Goal: Information Seeking & Learning: Learn about a topic

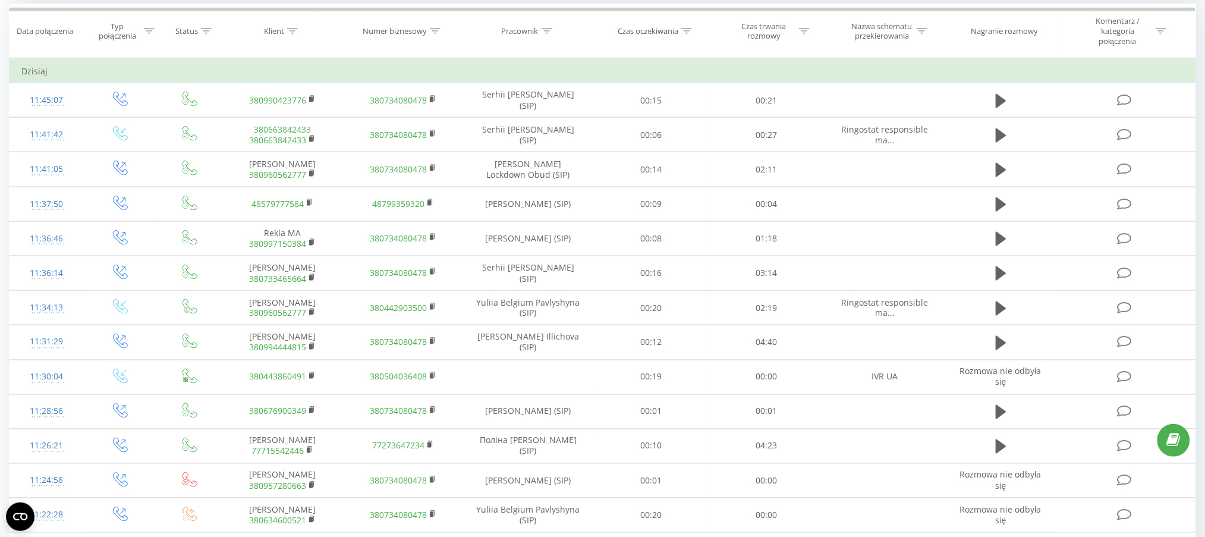
scroll to position [512, 0]
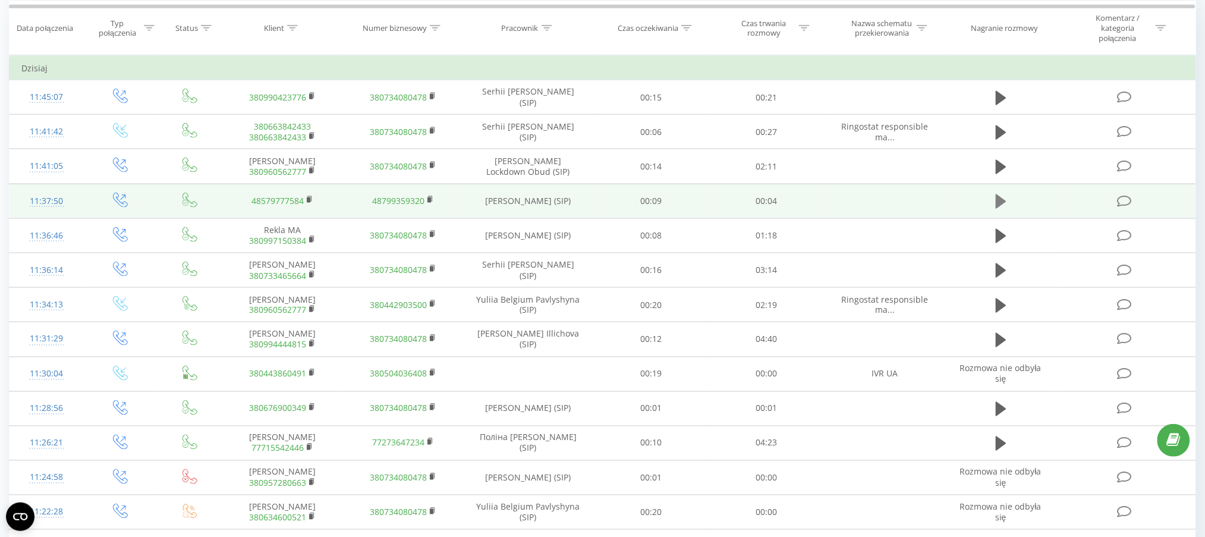
click at [1002, 202] on icon at bounding box center [1001, 201] width 11 height 14
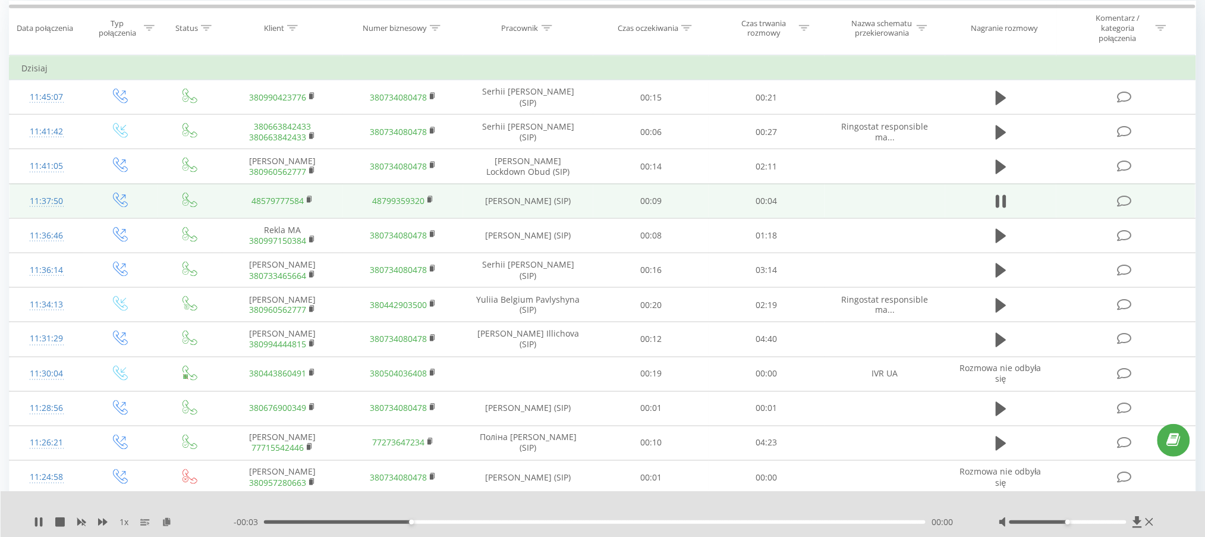
click at [32, 517] on div "1 x - 00:03 00:00 00:00" at bounding box center [603, 514] width 1205 height 46
click at [36, 522] on icon at bounding box center [36, 522] width 2 height 10
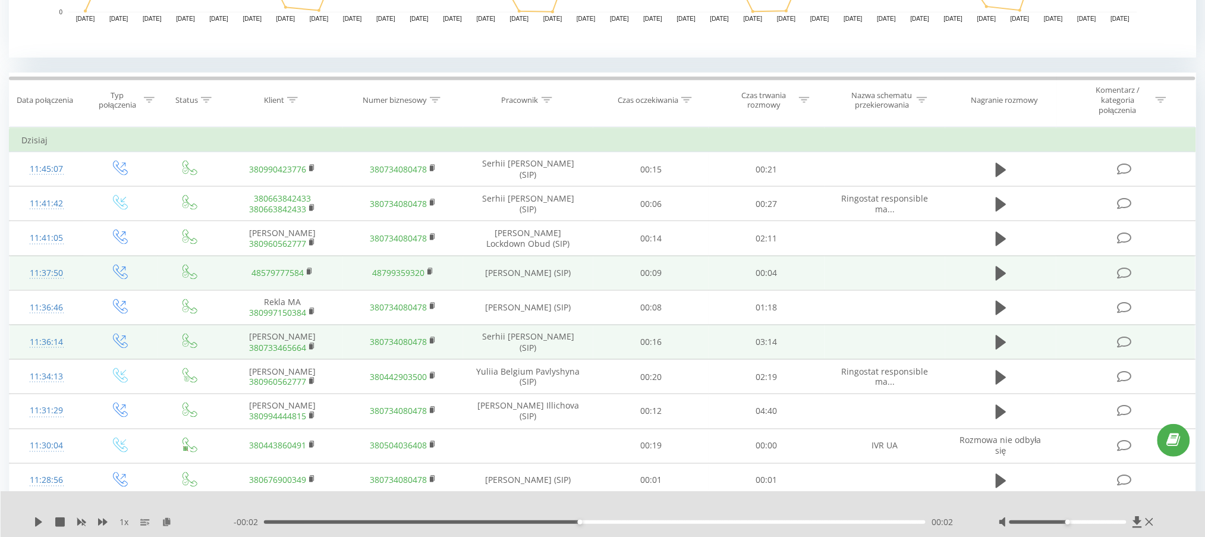
scroll to position [432, 0]
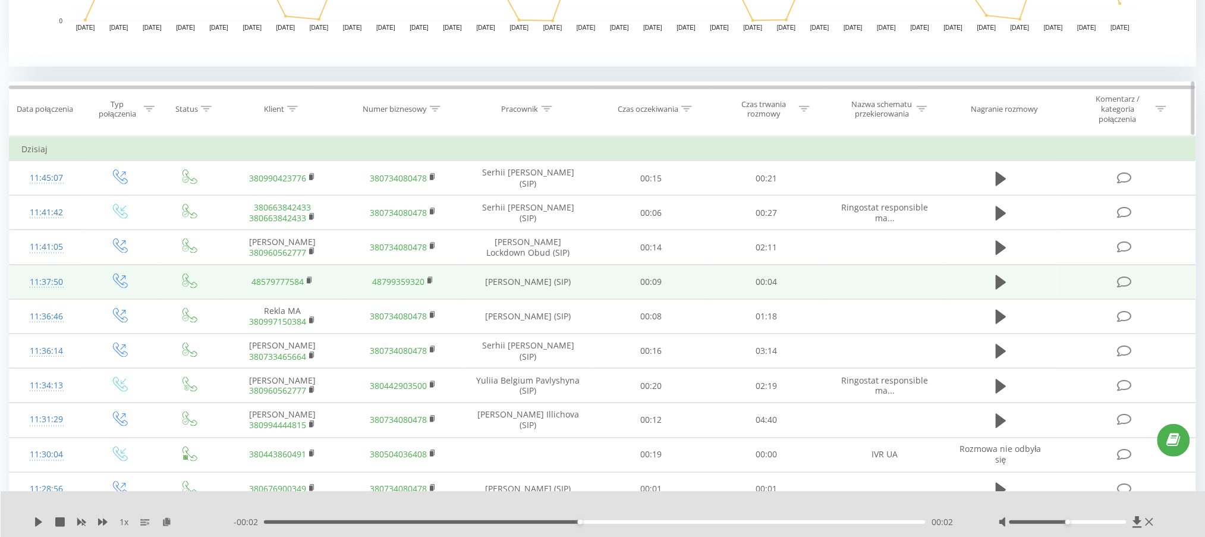
click at [546, 108] on icon at bounding box center [547, 109] width 11 height 6
click at [533, 203] on input "text" at bounding box center [528, 199] width 105 height 21
type input "alderking"
click at [568, 225] on span "OK" at bounding box center [553, 222] width 33 height 18
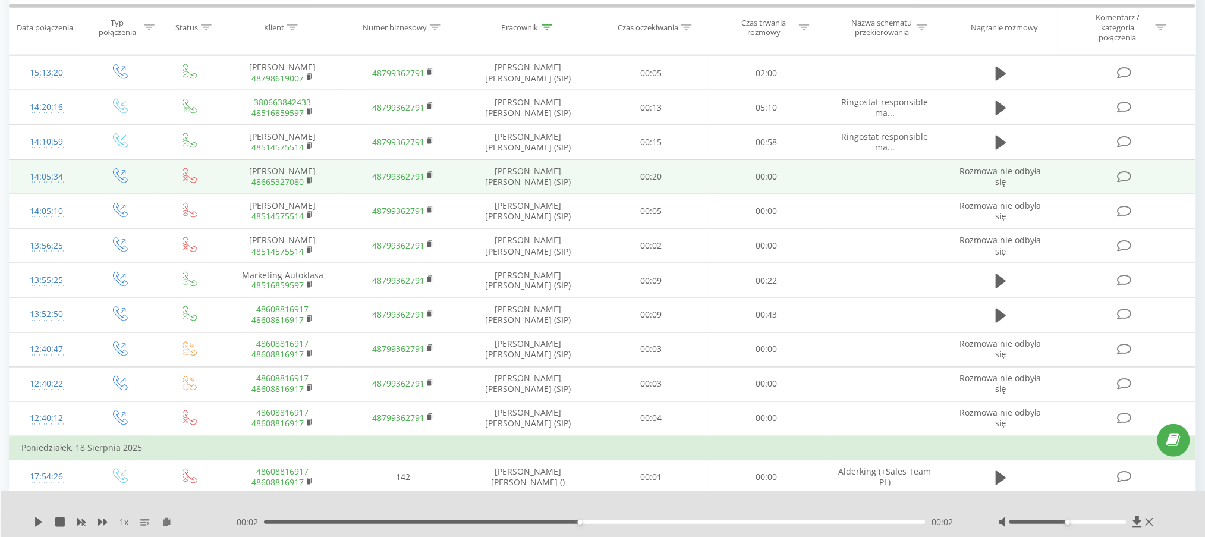
scroll to position [468, 0]
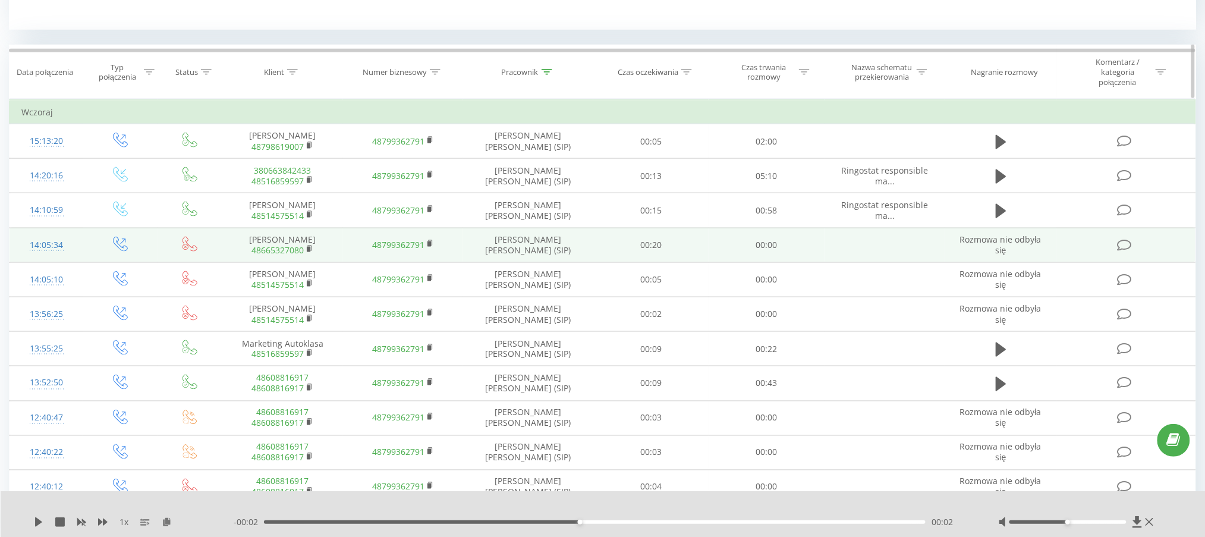
click at [545, 66] on th "Pracownik" at bounding box center [529, 72] width 130 height 54
click at [549, 75] on div at bounding box center [547, 72] width 11 height 10
click at [508, 188] on button "Anuluj" at bounding box center [501, 185] width 51 height 15
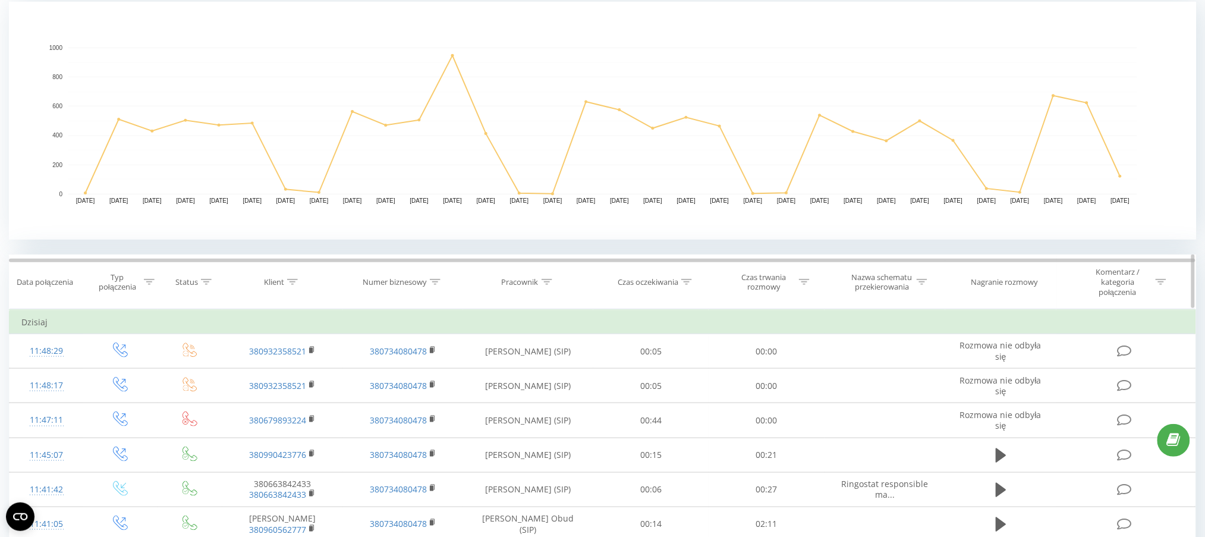
click at [547, 284] on icon at bounding box center [547, 282] width 11 height 6
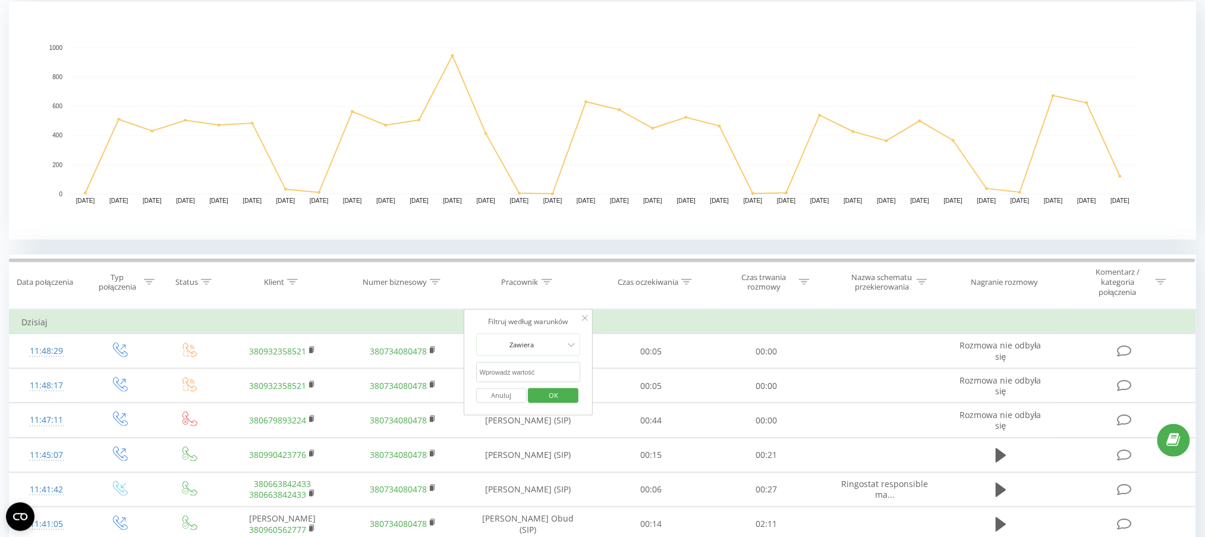
click at [514, 375] on input "text" at bounding box center [528, 372] width 105 height 21
type input "alderking"
click at [552, 394] on span "OK" at bounding box center [553, 395] width 33 height 18
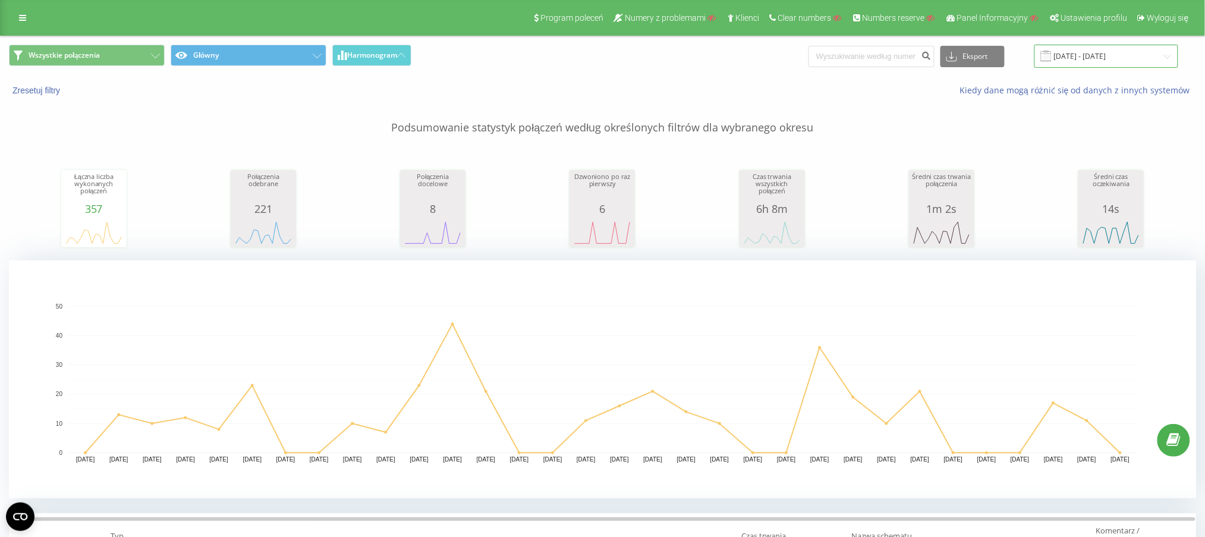
click at [1125, 51] on input "[DATE] - [DATE]" at bounding box center [1106, 56] width 144 height 23
click at [770, 122] on p "Podsumowanie statystyk połączeń według określonych filtrów dla wybranego okresu" at bounding box center [602, 115] width 1187 height 39
click at [986, 62] on button "Eksport" at bounding box center [973, 56] width 64 height 21
click at [797, 77] on div "Zresetuj filtry Kiedy dane mogą różnić się od danych z innych systemów" at bounding box center [603, 90] width 1204 height 29
click at [255, 57] on button "Główny" at bounding box center [249, 55] width 156 height 21
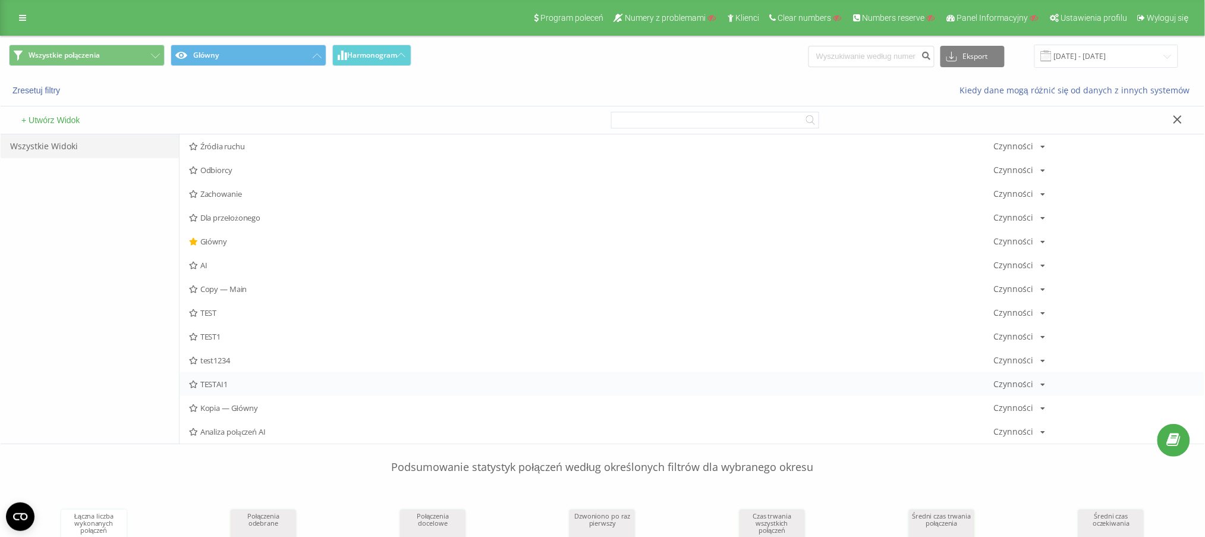
click at [213, 382] on span "TESTAI1" at bounding box center [591, 384] width 805 height 8
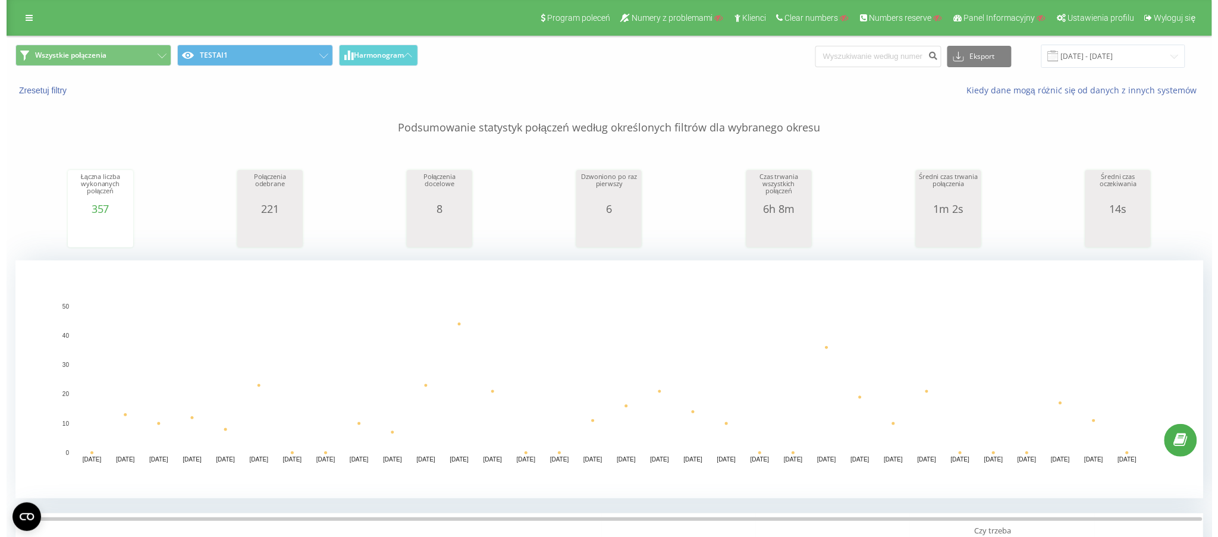
scroll to position [480, 0]
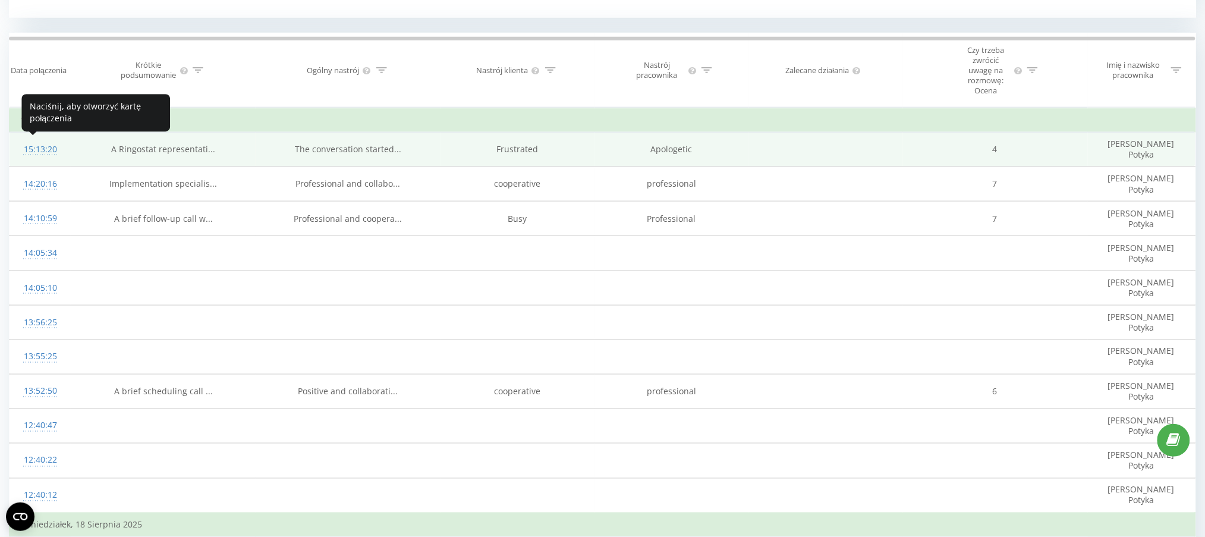
click at [51, 155] on div at bounding box center [39, 155] width 37 height 1
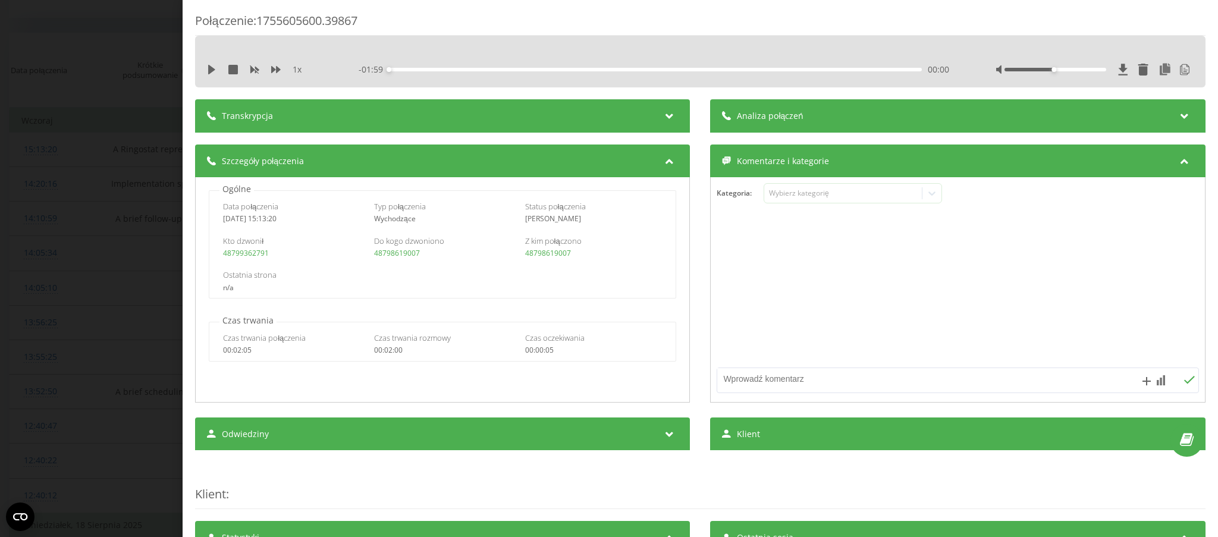
click at [424, 106] on div "Transkrypcja" at bounding box center [442, 115] width 495 height 33
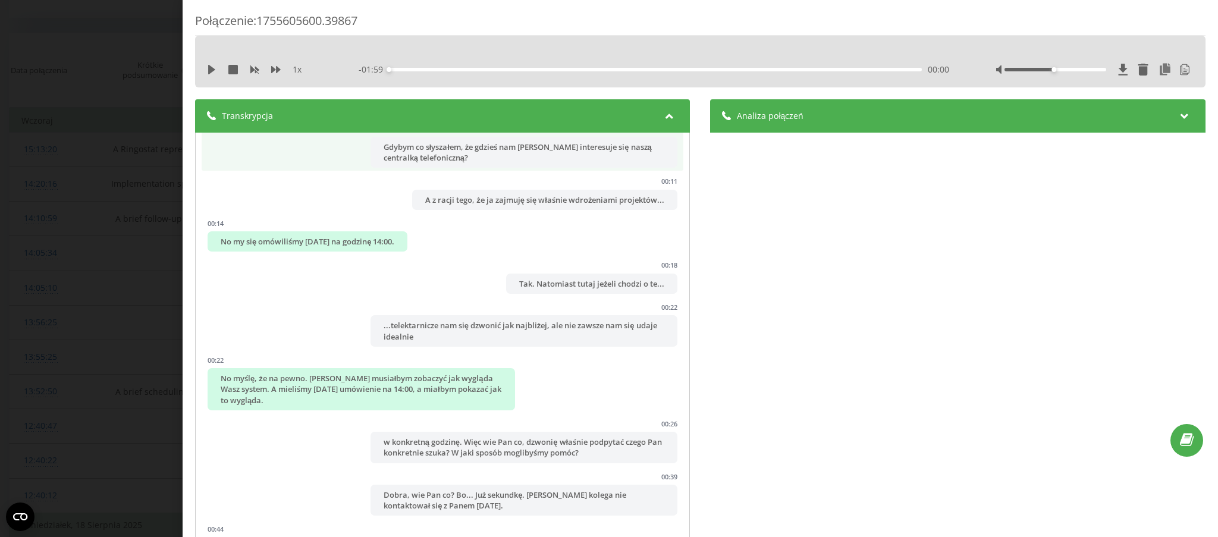
scroll to position [165, 0]
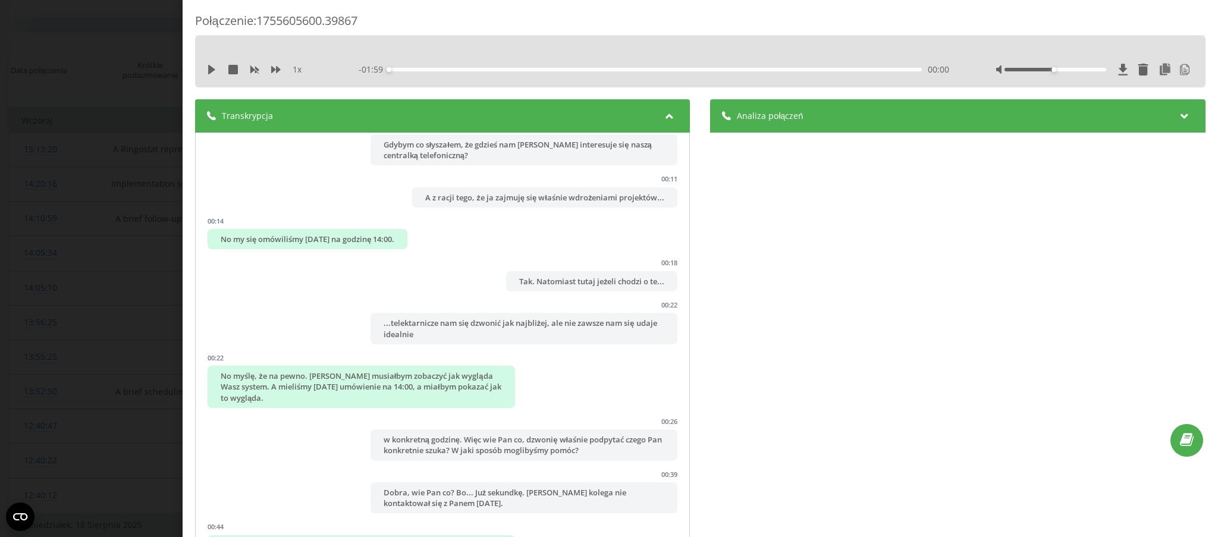
click at [913, 139] on div "Analiza połączeń Nazwa profilu Sales Team (Prompt by [PERSON_NAME]) Temat dialo…" at bounding box center [957, 323] width 495 height 449
click at [885, 127] on div "Analiza połączeń" at bounding box center [957, 115] width 495 height 33
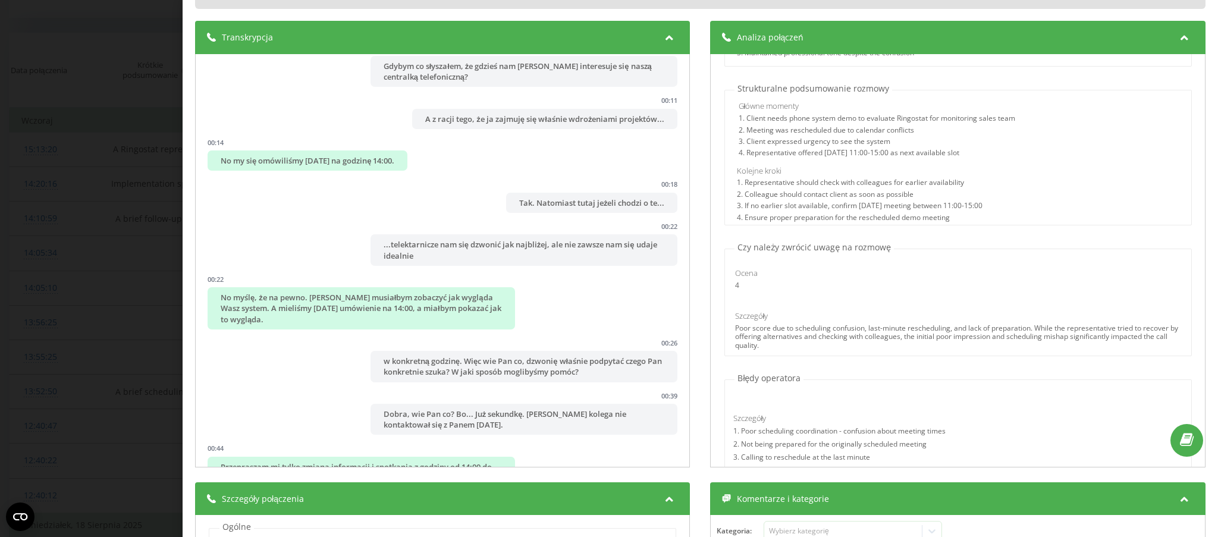
scroll to position [308, 0]
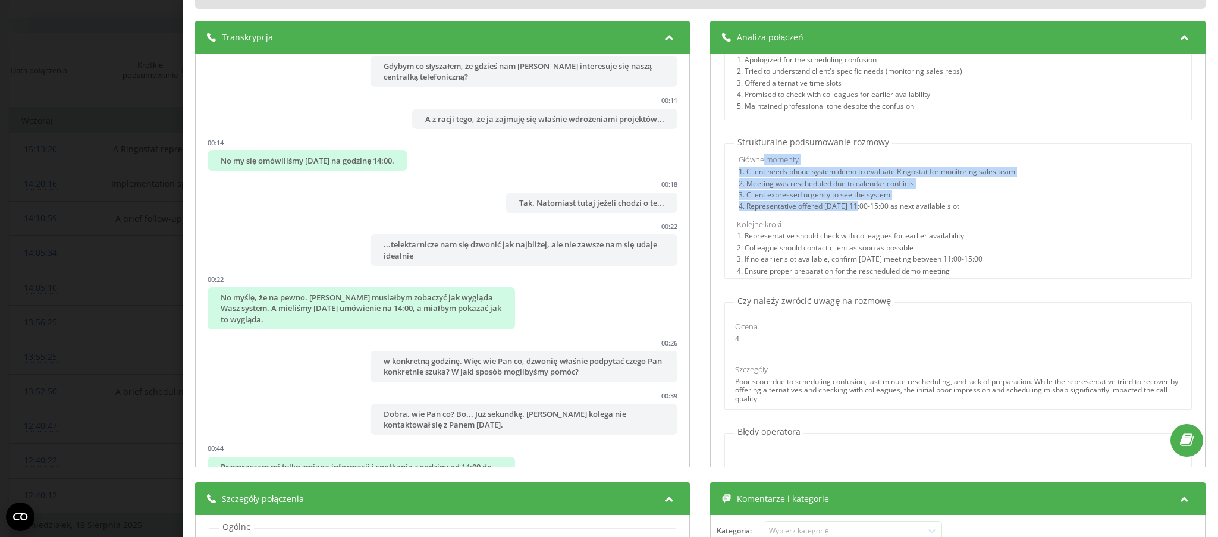
drag, startPoint x: 757, startPoint y: 164, endPoint x: 847, endPoint y: 213, distance: 102.2
click at [847, 213] on div "Główne momenty 1. Client needs phone system demo to evaluate Ringostat for moni…" at bounding box center [959, 184] width 442 height 60
click at [847, 213] on div "4. Representative offered [DATE] 11:00-15:00 as next available slot" at bounding box center [959, 207] width 442 height 11
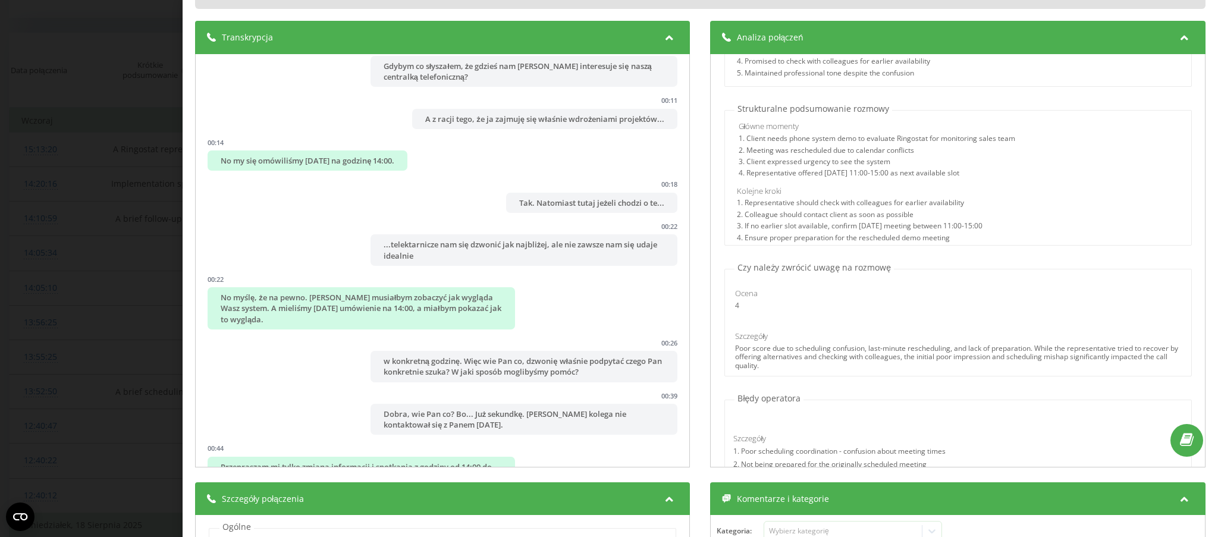
scroll to position [336, 0]
drag, startPoint x: 993, startPoint y: 248, endPoint x: 693, endPoint y: 138, distance: 320.3
click at [693, 138] on div "Transkrypcja 00:00 Tak co? 00:00 Dzień dobry, panie [PERSON_NAME]. [PERSON_NAME…" at bounding box center [700, 245] width 1010 height 449
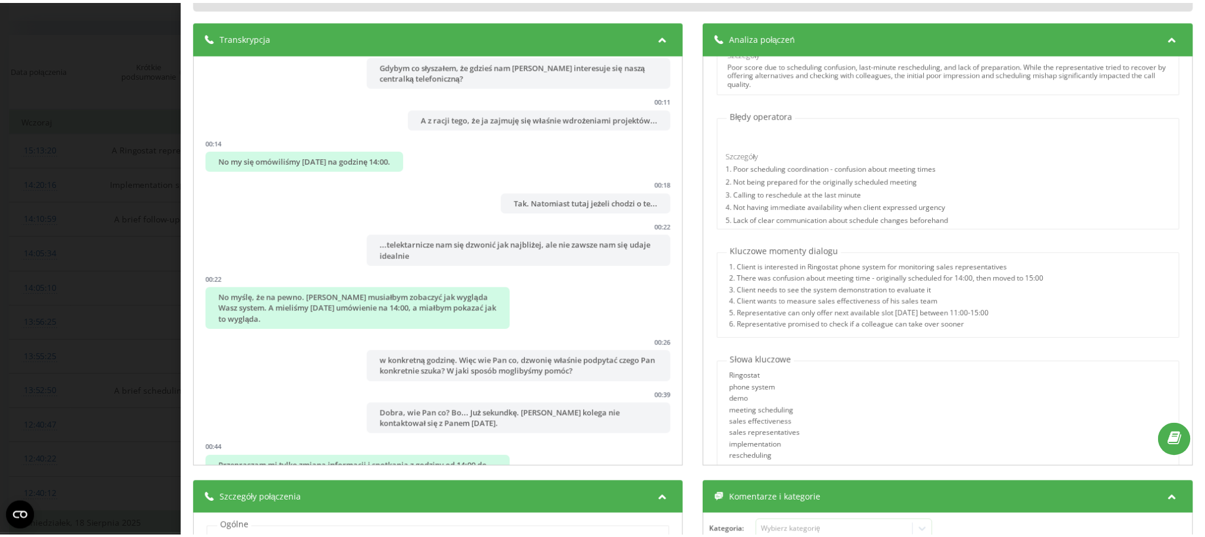
scroll to position [717, 0]
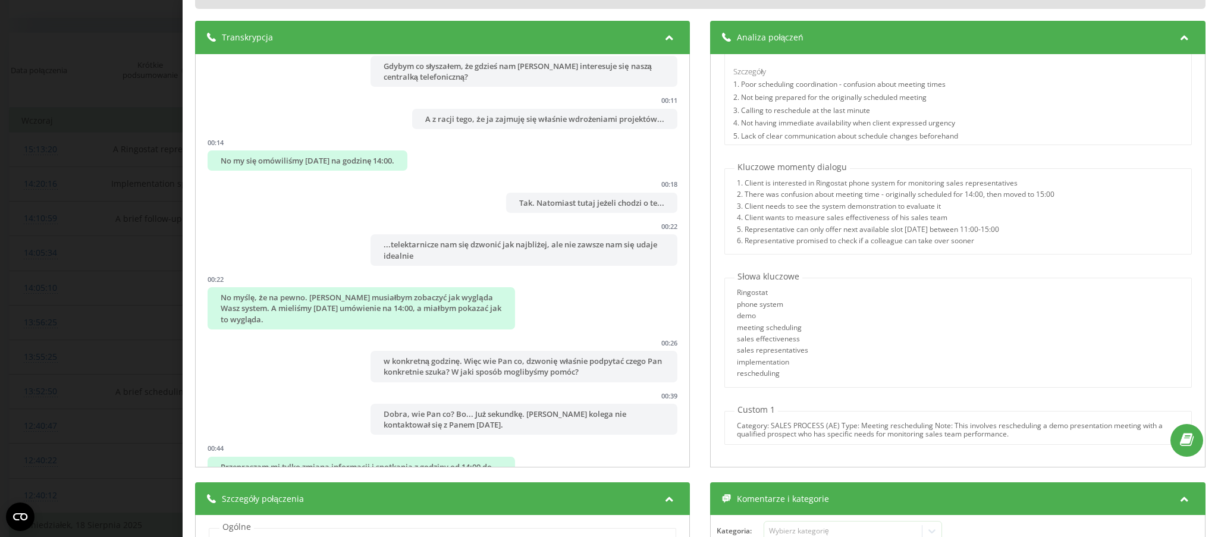
click at [0, 128] on div "Połączenie : 1755605600.39867 1 x - 01:59 00:00 00:00 Transkrypcja 00:00 Tak co…" at bounding box center [609, 268] width 1218 height 537
